Goal: Task Accomplishment & Management: Complete application form

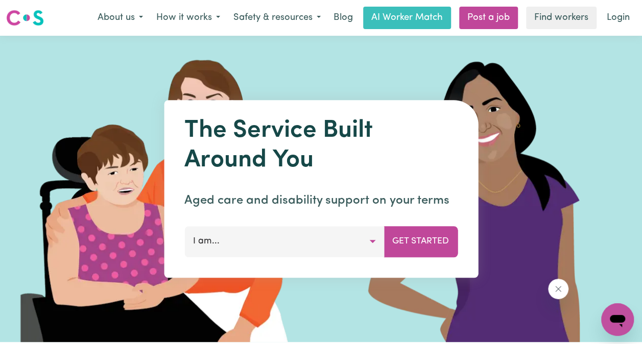
click at [343, 237] on button "I am..." at bounding box center [285, 241] width 200 height 31
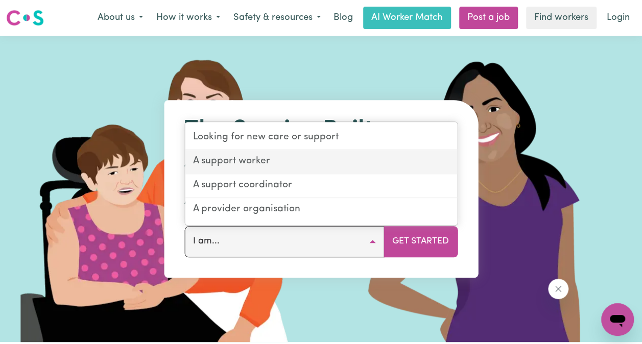
click at [262, 166] on link "A support worker" at bounding box center [321, 162] width 272 height 24
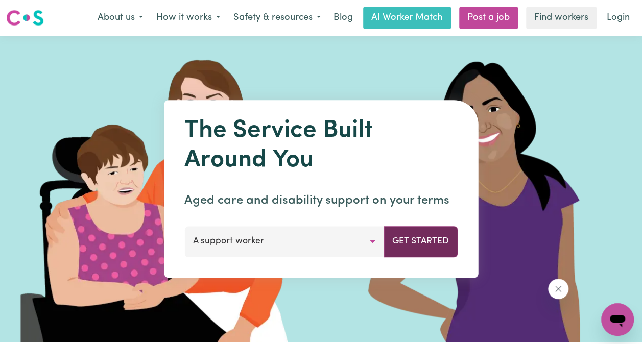
click at [409, 249] on button "Get Started" at bounding box center [421, 241] width 74 height 31
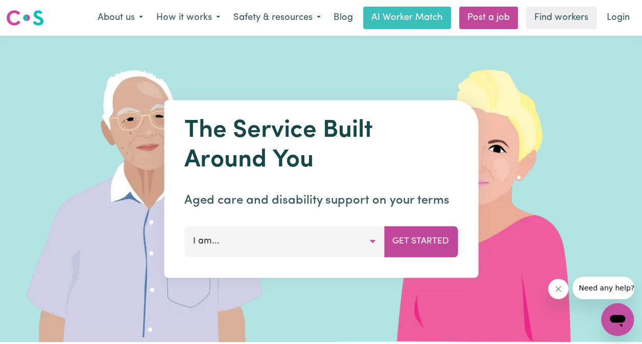
click at [286, 256] on button "I am..." at bounding box center [285, 241] width 200 height 31
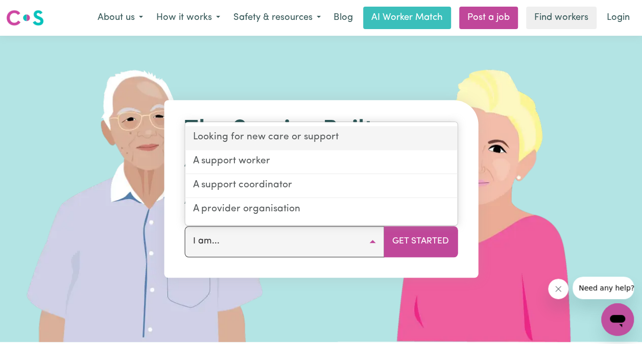
click at [258, 143] on link "Looking for new care or support" at bounding box center [321, 139] width 272 height 24
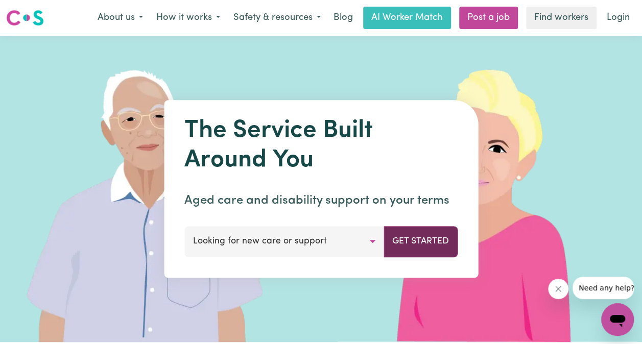
click at [406, 249] on button "Get Started" at bounding box center [421, 241] width 74 height 31
